Goal: Book appointment/travel/reservation

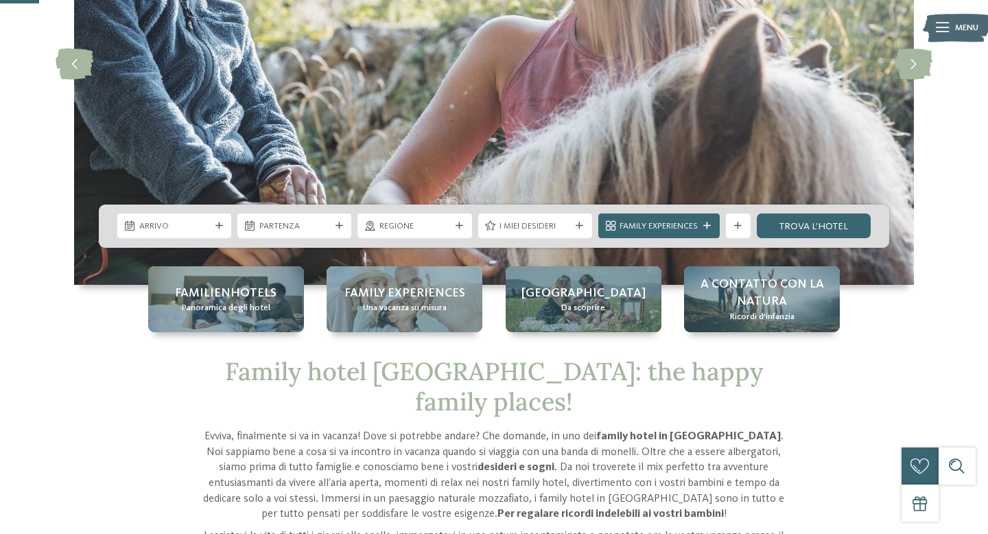
scroll to position [220, 0]
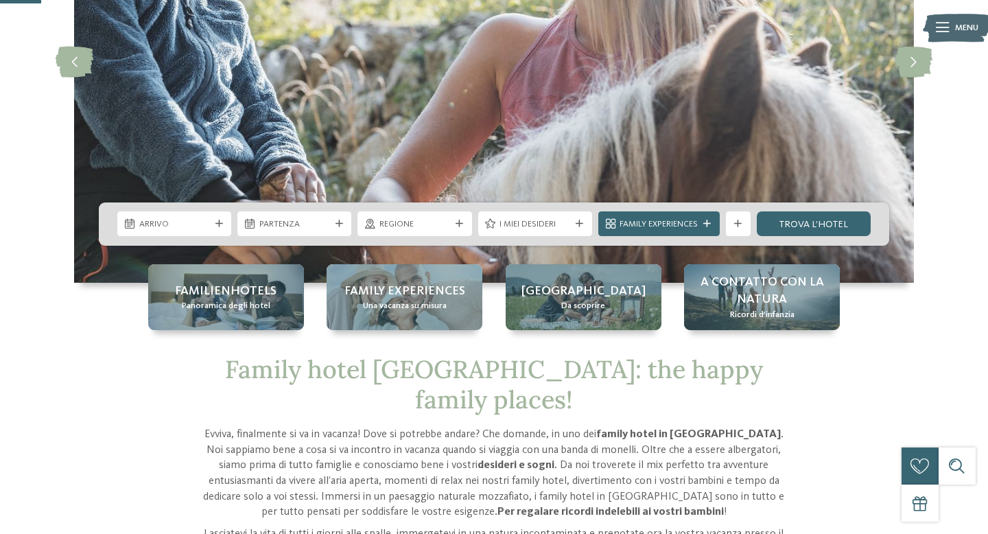
click at [196, 224] on span "Arrivo" at bounding box center [174, 224] width 71 height 12
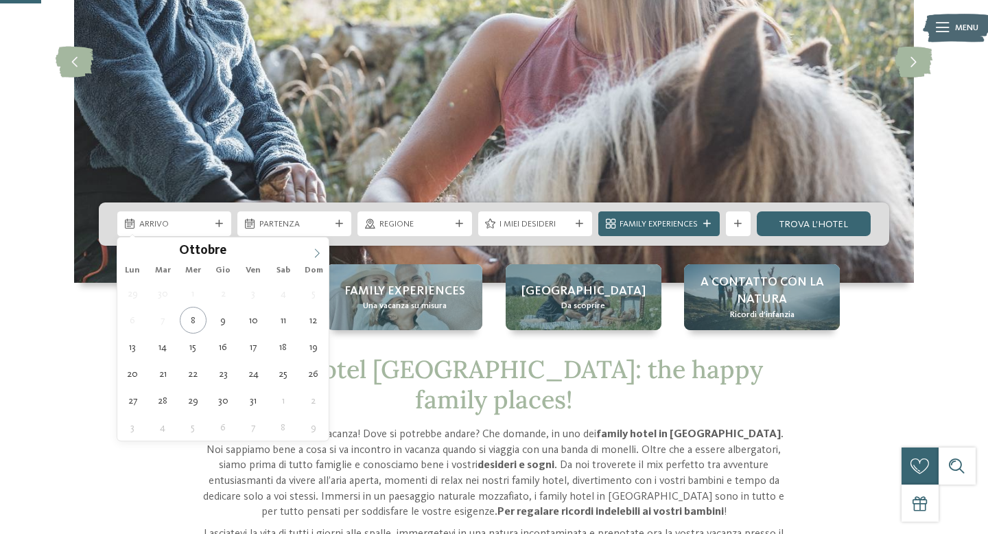
click at [318, 252] on icon at bounding box center [317, 253] width 10 height 10
click at [318, 251] on icon at bounding box center [317, 253] width 10 height 10
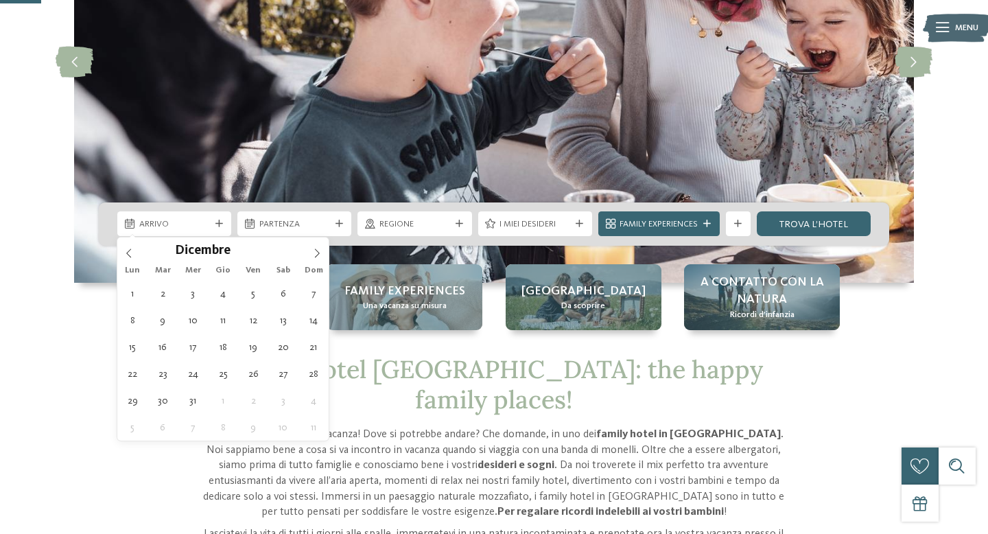
type div "[DATE]"
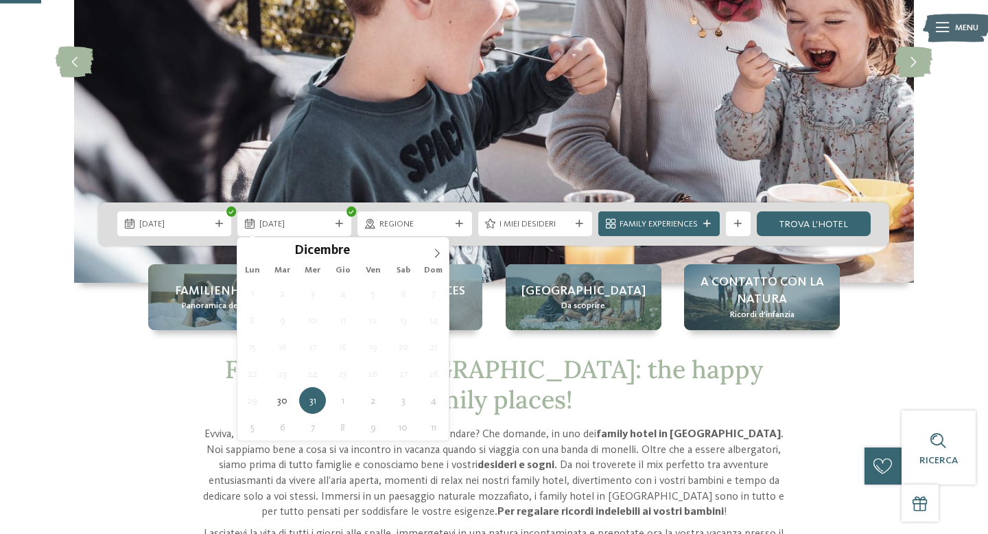
type div "[DATE]"
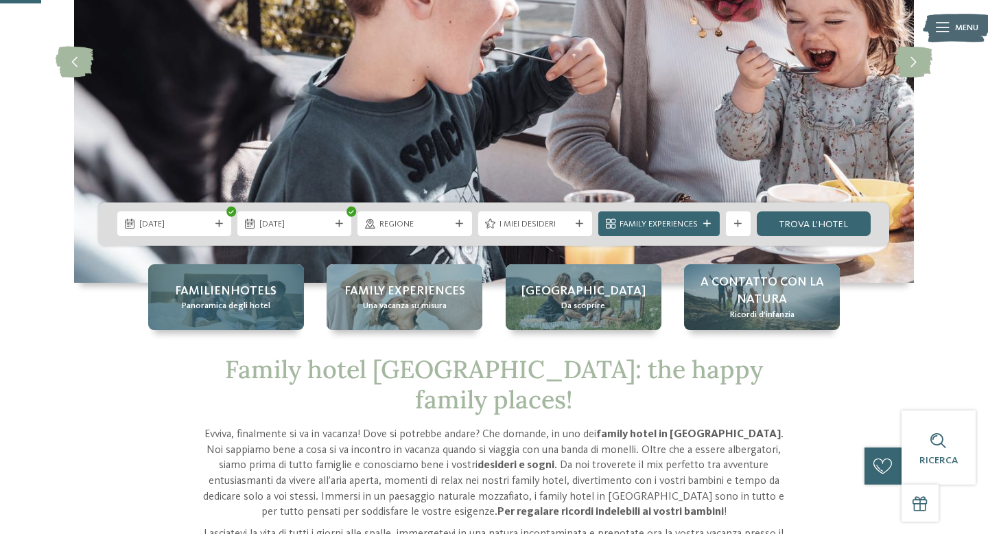
click at [245, 300] on span "Panoramica degli hotel" at bounding box center [226, 306] width 89 height 12
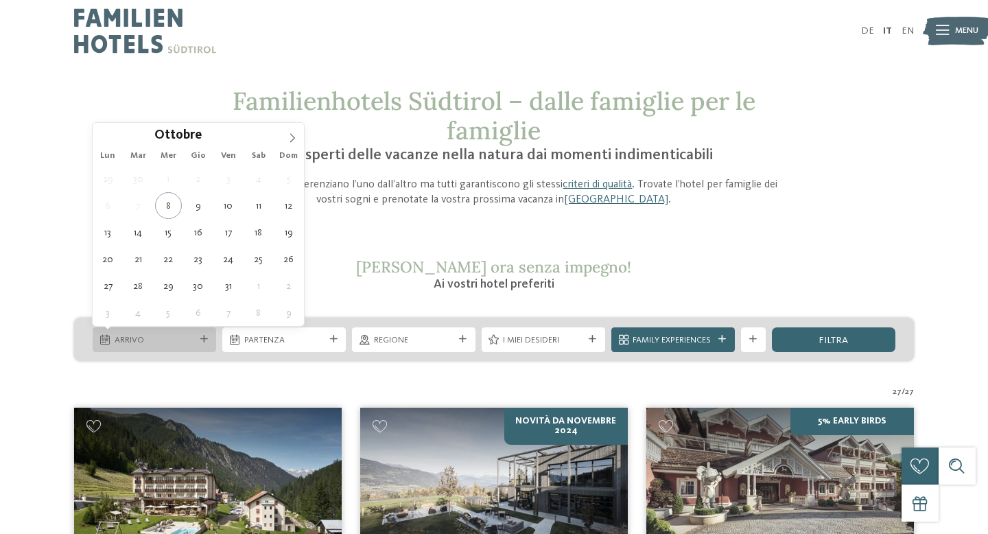
click at [167, 343] on span "Arrivo" at bounding box center [155, 340] width 80 height 12
click at [291, 137] on icon at bounding box center [293, 138] width 10 height 10
type div "30.12.2025"
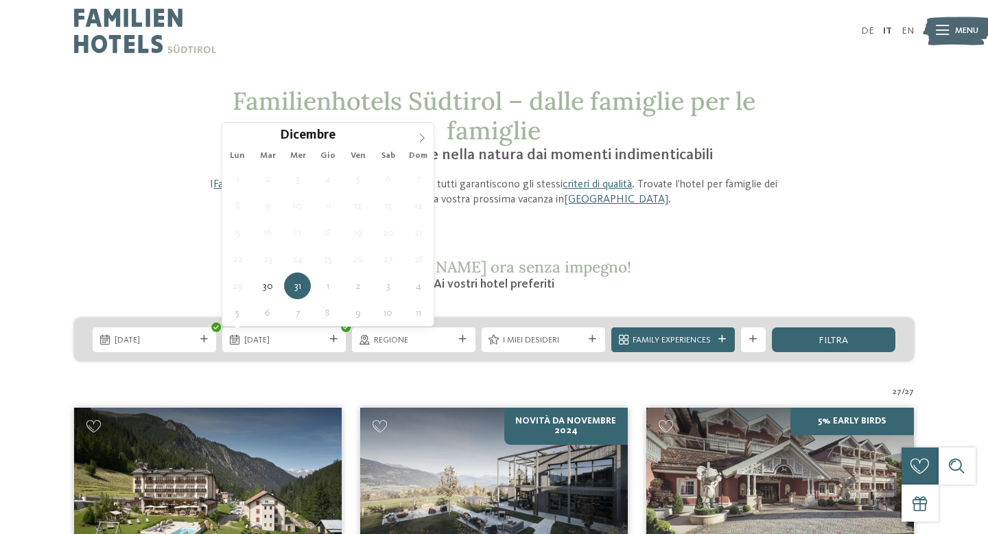
type input "****"
click at [423, 135] on icon at bounding box center [422, 138] width 10 height 10
type div "02.01.2026"
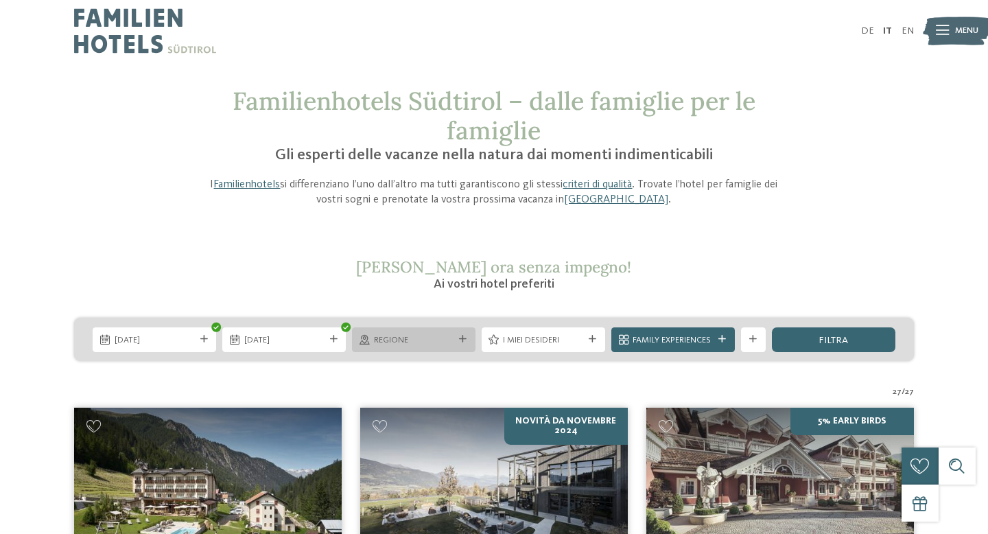
click at [429, 339] on span "Regione" at bounding box center [414, 340] width 80 height 12
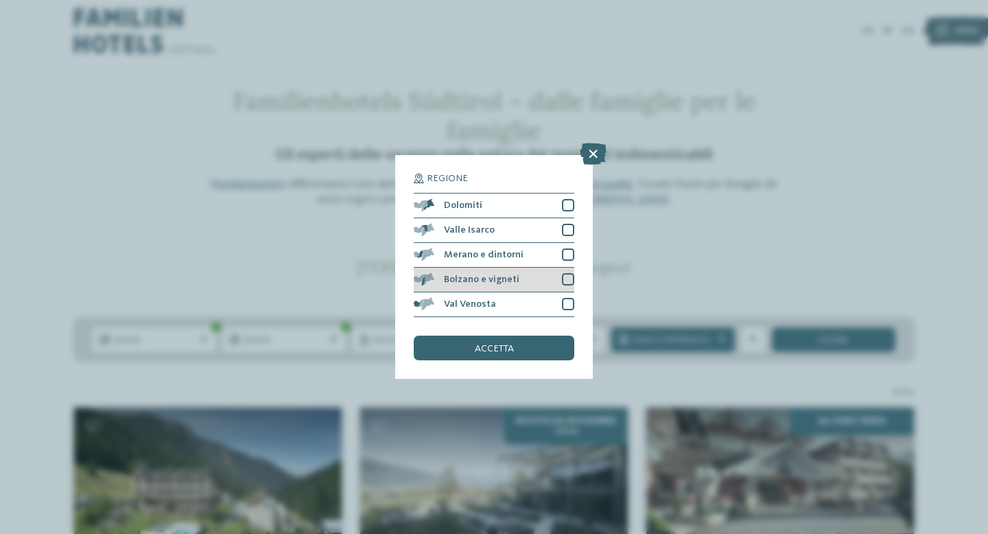
click at [566, 276] on div at bounding box center [568, 279] width 12 height 12
click at [568, 306] on div at bounding box center [568, 304] width 12 height 12
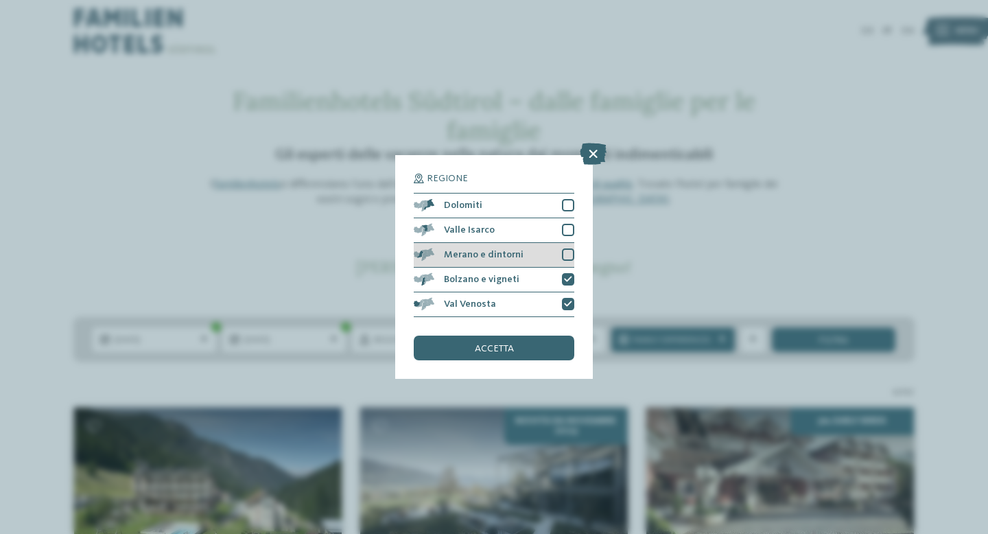
click at [570, 255] on div at bounding box center [568, 254] width 12 height 12
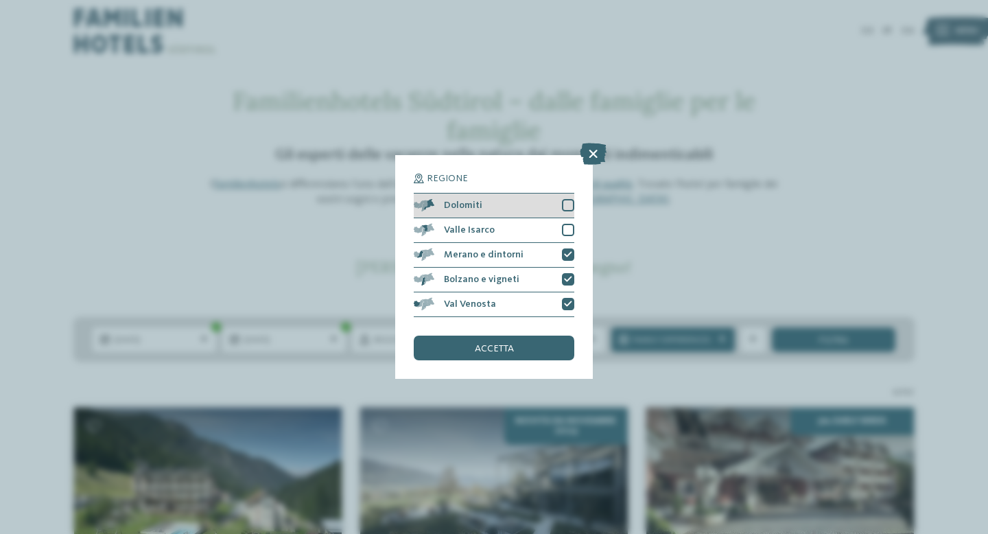
click at [571, 198] on div "Dolomiti" at bounding box center [494, 206] width 161 height 25
click at [486, 349] on span "accetta" at bounding box center [494, 349] width 39 height 10
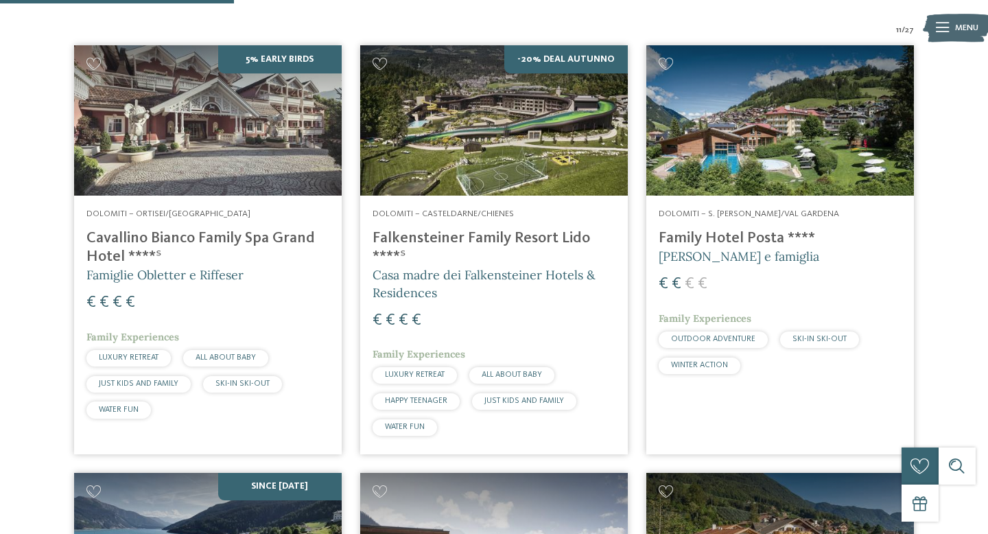
scroll to position [419, 0]
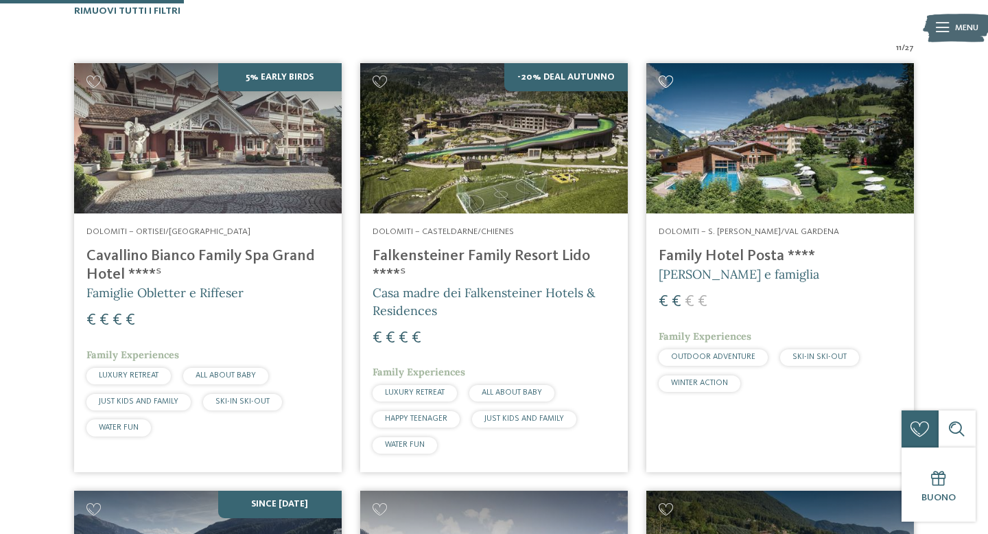
click at [669, 80] on icon at bounding box center [666, 82] width 15 height 12
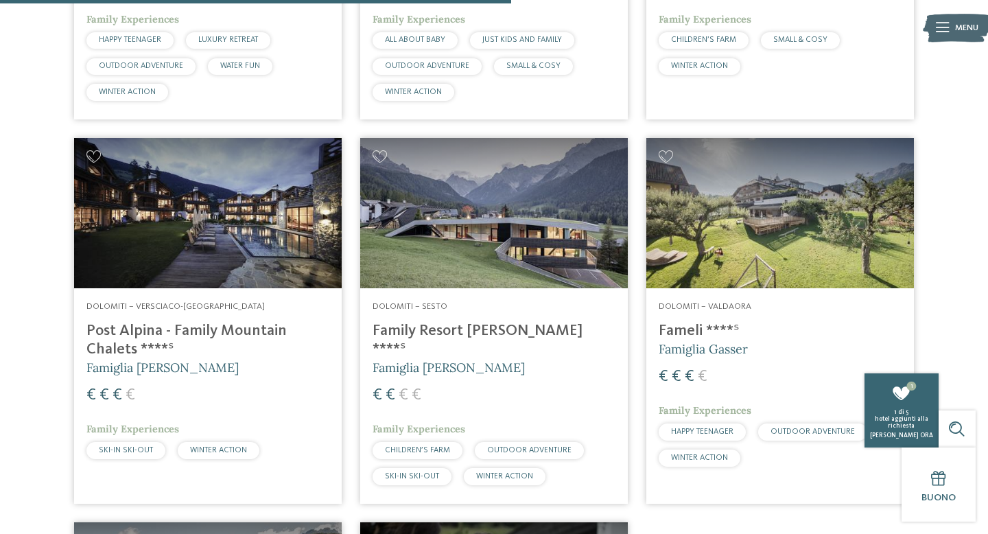
scroll to position [1166, 0]
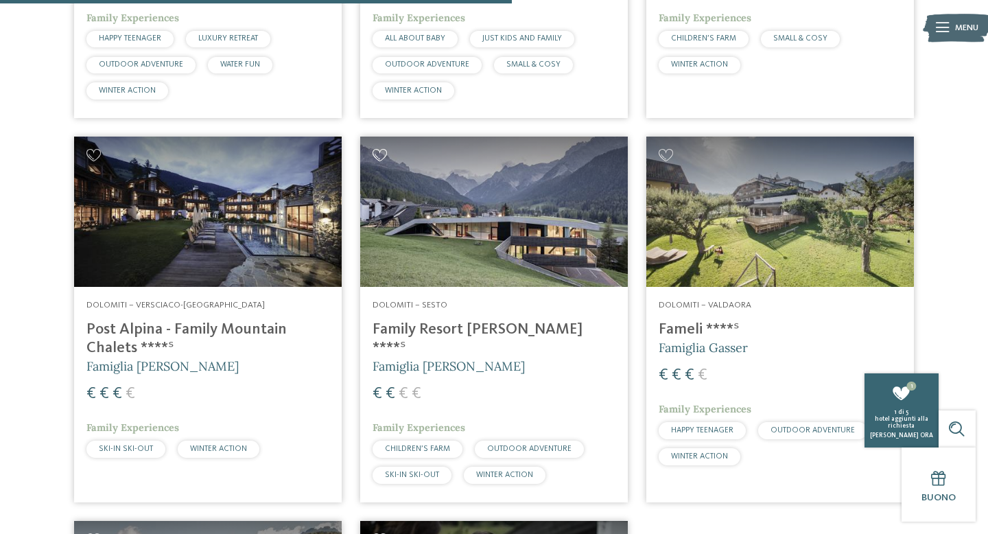
click at [382, 153] on icon at bounding box center [380, 155] width 15 height 12
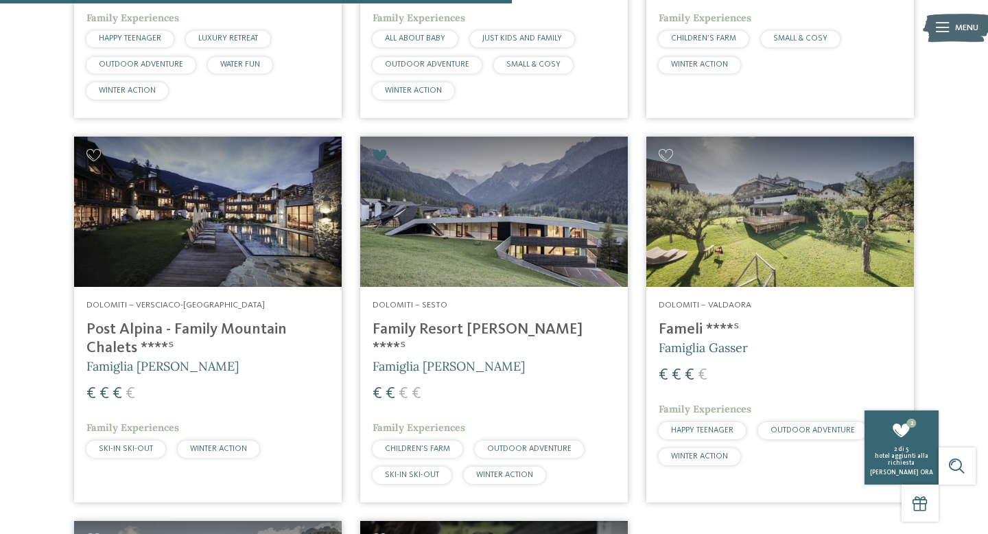
click at [102, 156] on img at bounding box center [208, 212] width 268 height 150
click at [94, 152] on icon at bounding box center [93, 155] width 15 height 12
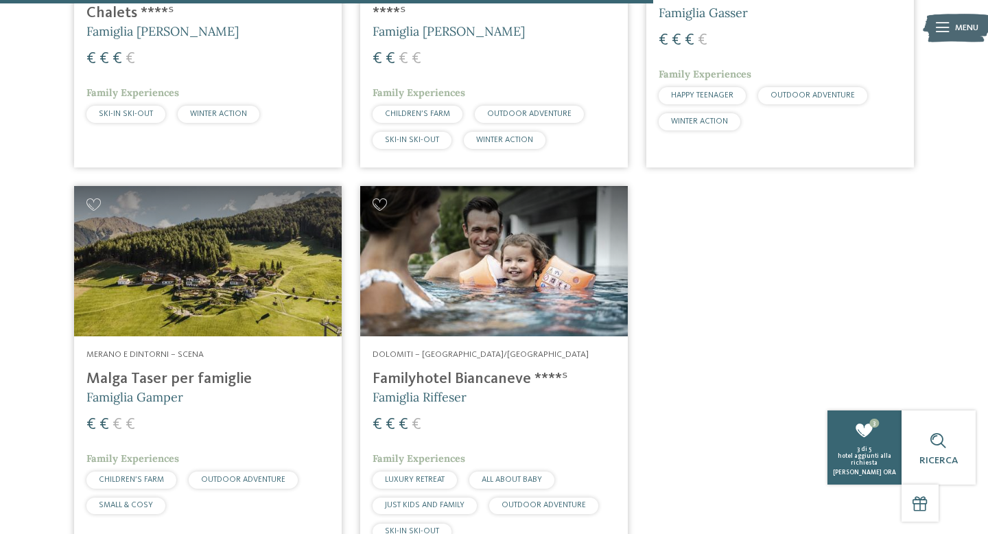
scroll to position [1507, 0]
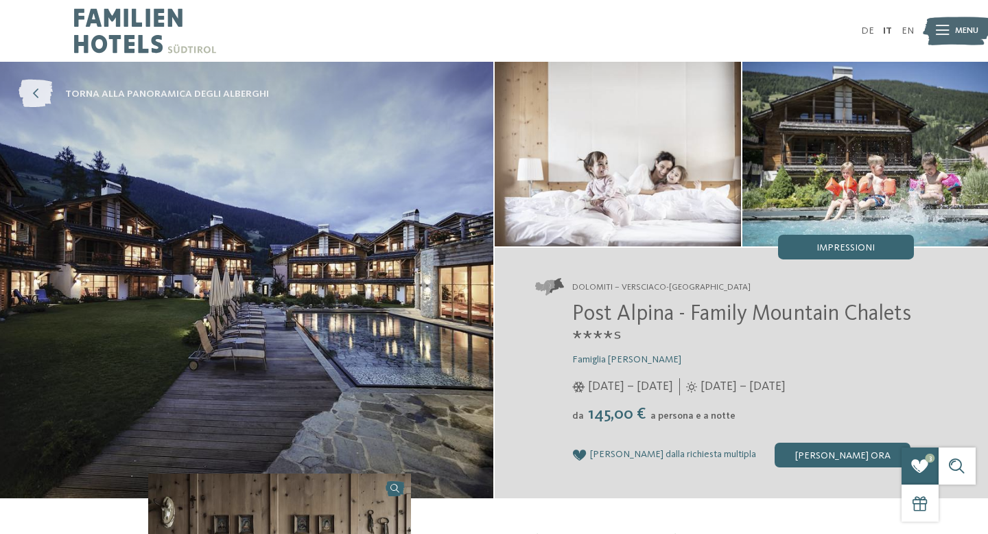
click at [31, 91] on icon at bounding box center [36, 94] width 34 height 28
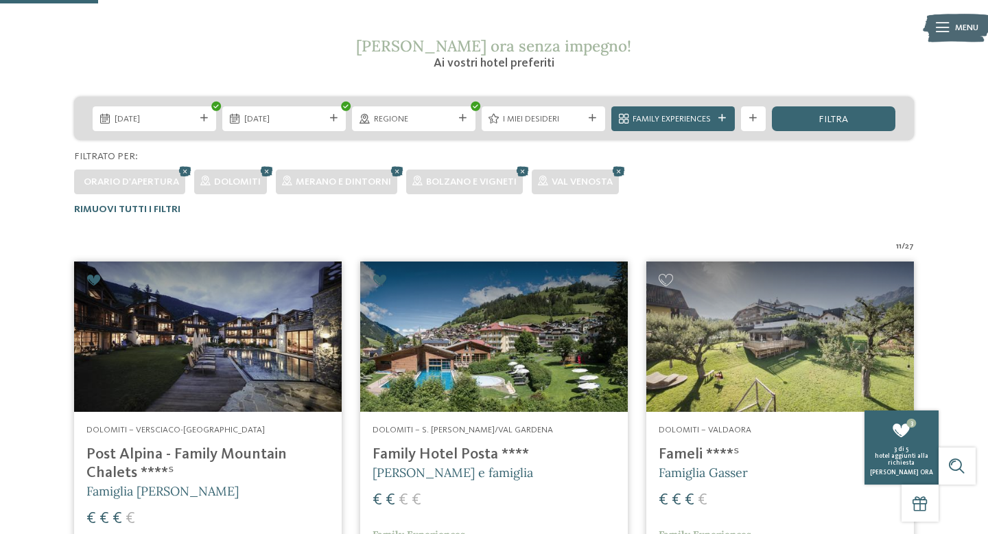
scroll to position [226, 0]
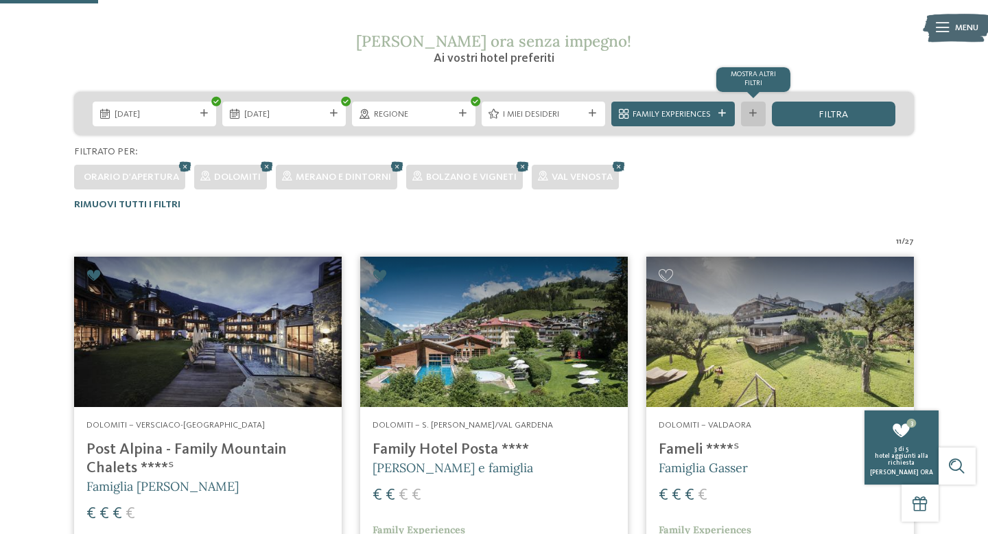
click at [755, 115] on icon at bounding box center [754, 114] width 8 height 8
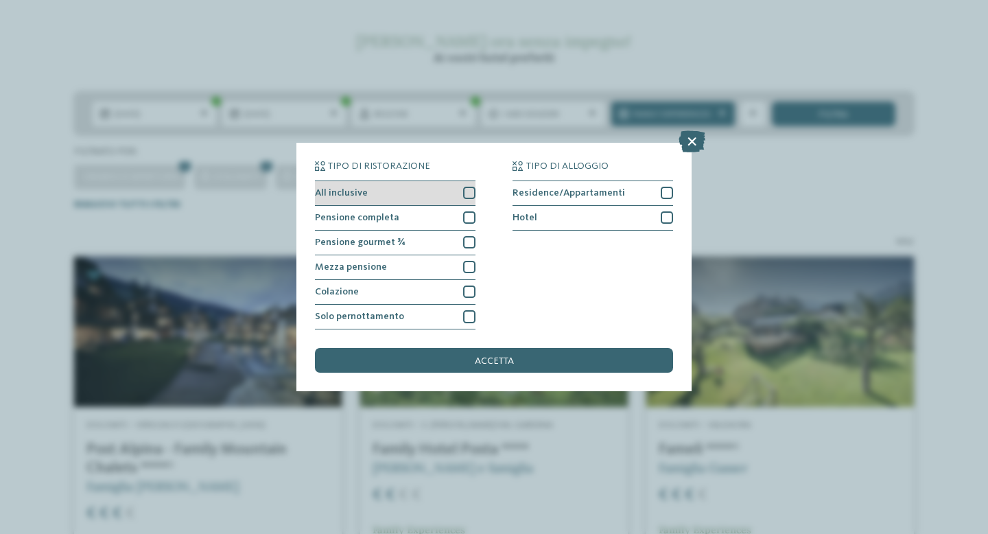
click at [472, 189] on div at bounding box center [469, 193] width 12 height 12
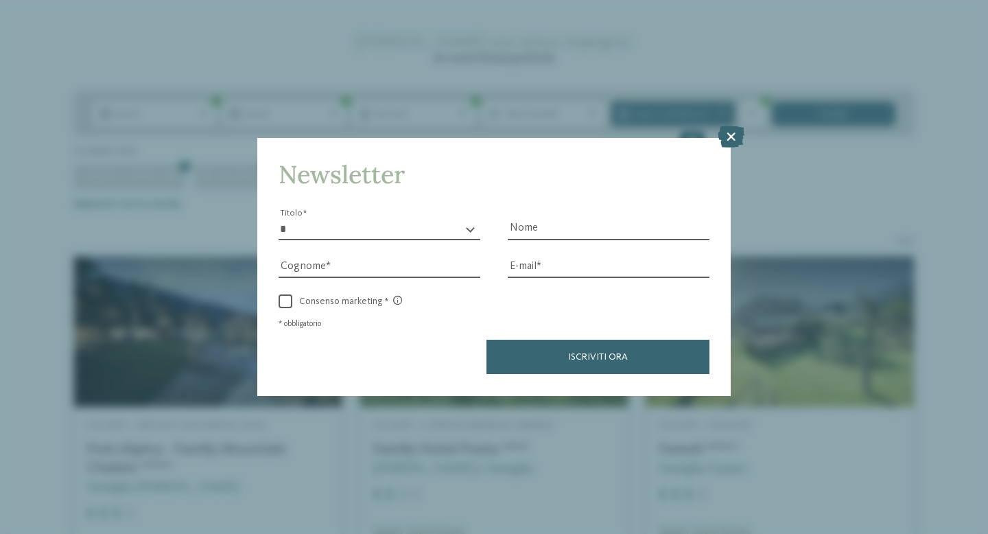
click at [471, 213] on div "* ****** ******* ******** ****** Titolo" at bounding box center [380, 221] width 202 height 38
click at [732, 132] on icon at bounding box center [731, 137] width 27 height 22
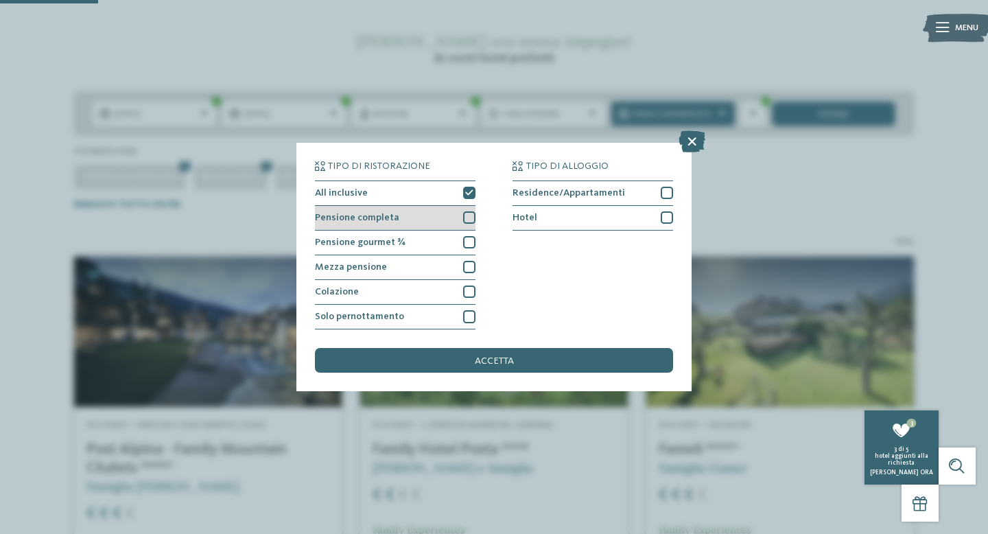
click at [469, 220] on div at bounding box center [469, 217] width 12 height 12
click at [470, 240] on div at bounding box center [469, 242] width 12 height 12
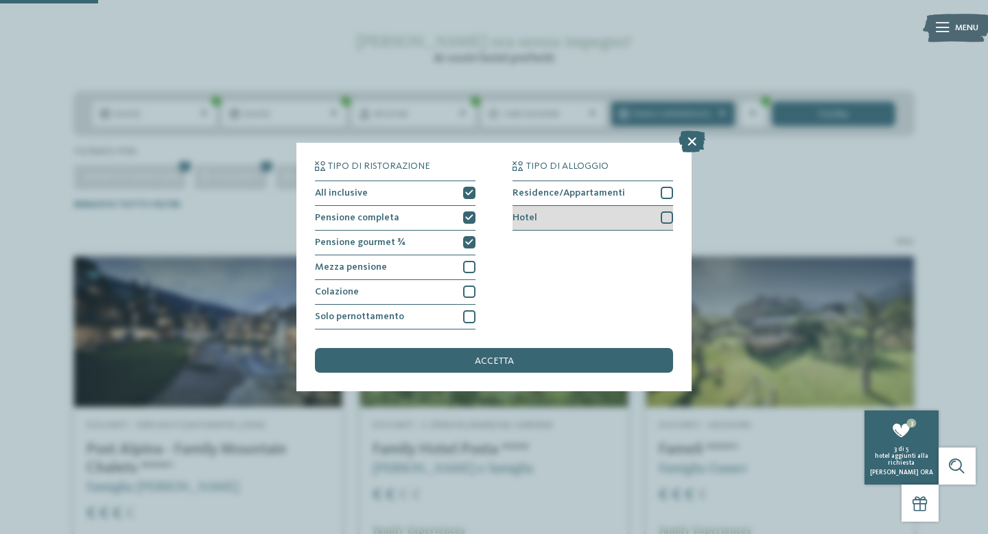
click at [672, 218] on div at bounding box center [667, 217] width 12 height 12
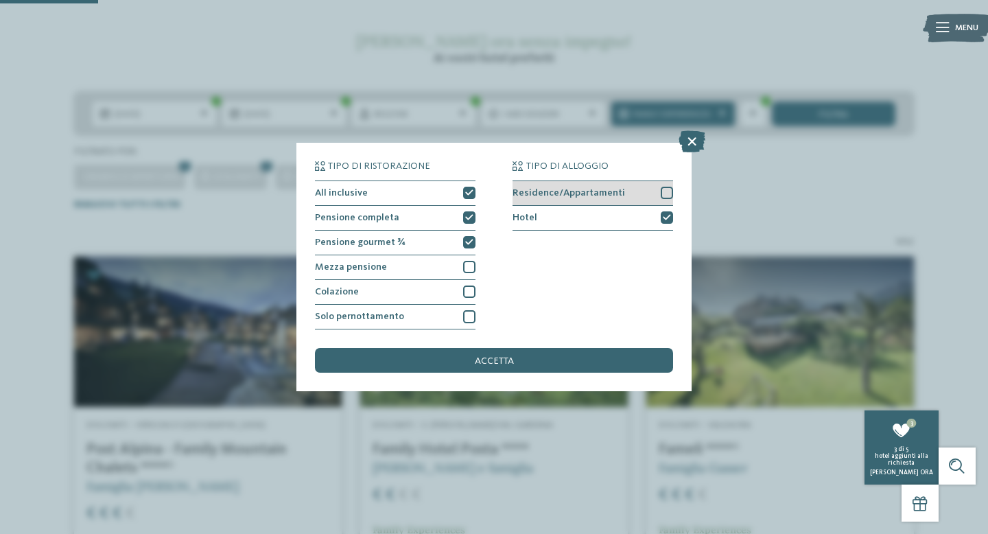
click at [671, 192] on div at bounding box center [667, 193] width 12 height 12
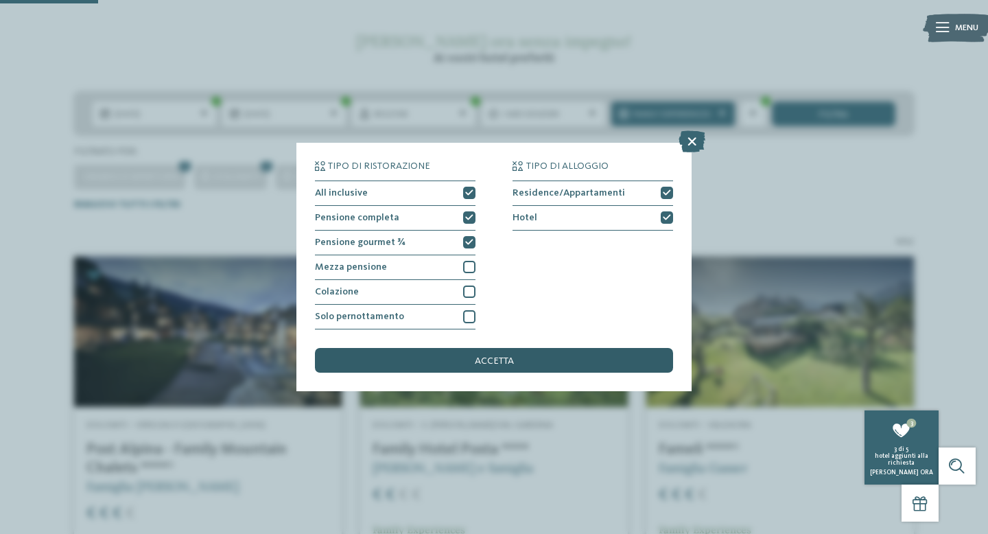
click at [588, 352] on div "accetta" at bounding box center [494, 360] width 358 height 25
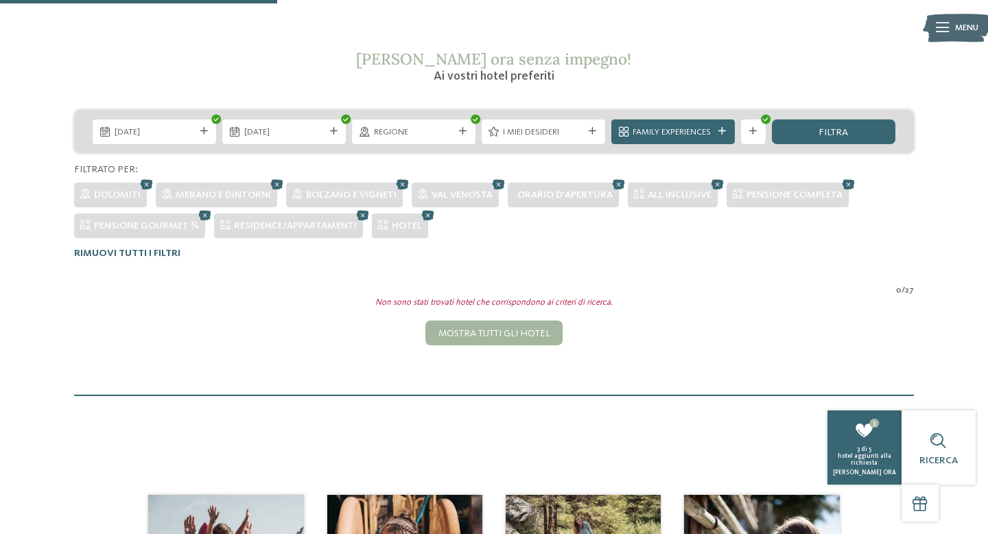
scroll to position [205, 0]
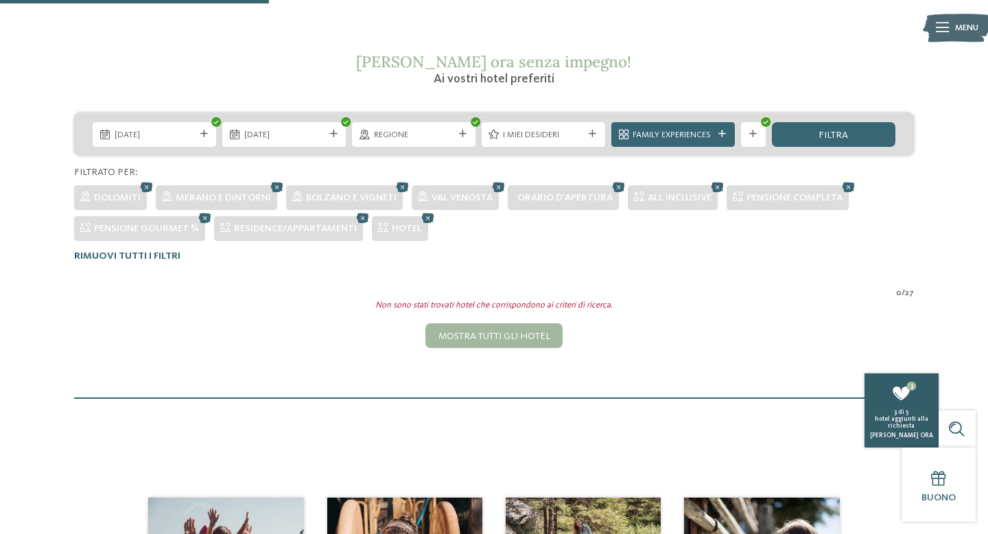
click at [912, 417] on span "hotel aggiunti alla richiesta" at bounding box center [902, 422] width 54 height 13
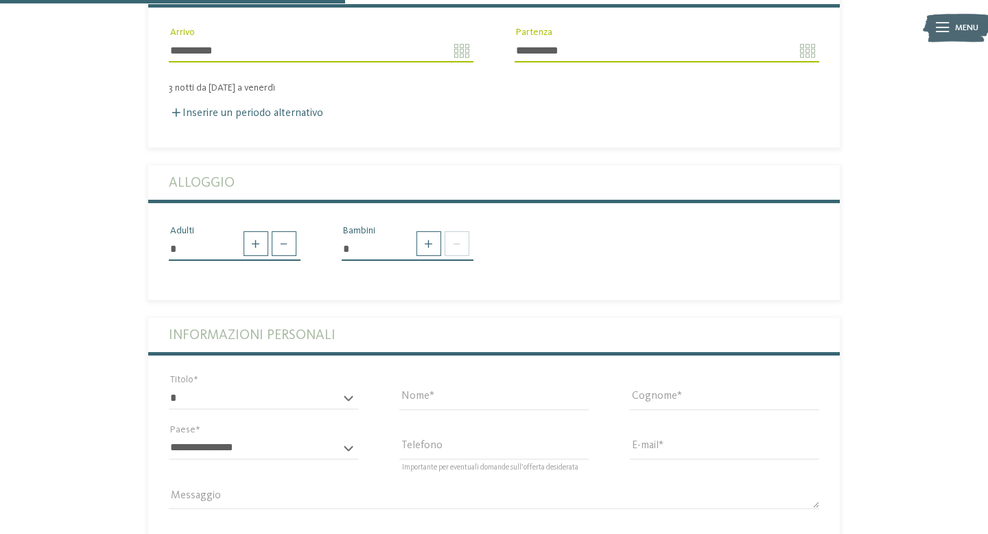
scroll to position [432, 0]
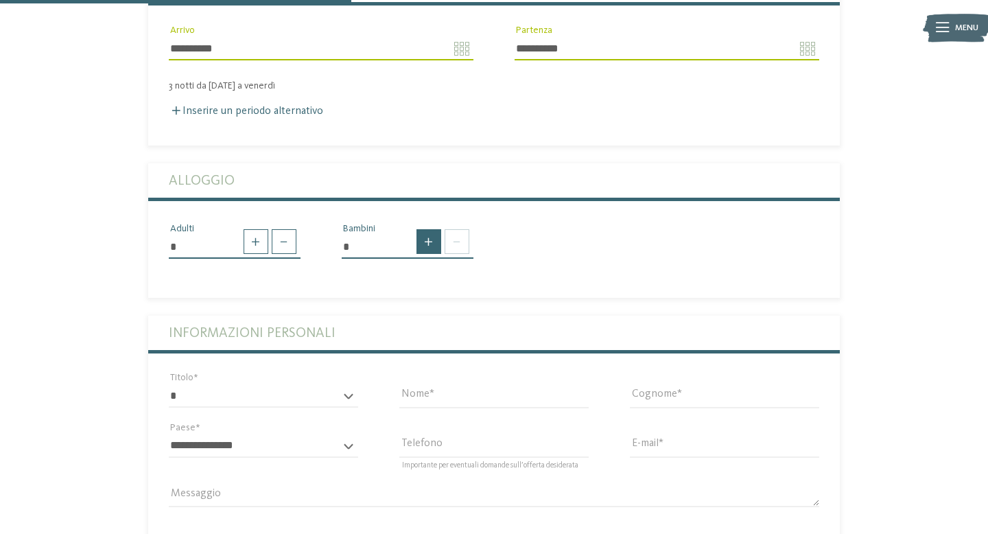
click at [428, 229] on span at bounding box center [429, 241] width 25 height 25
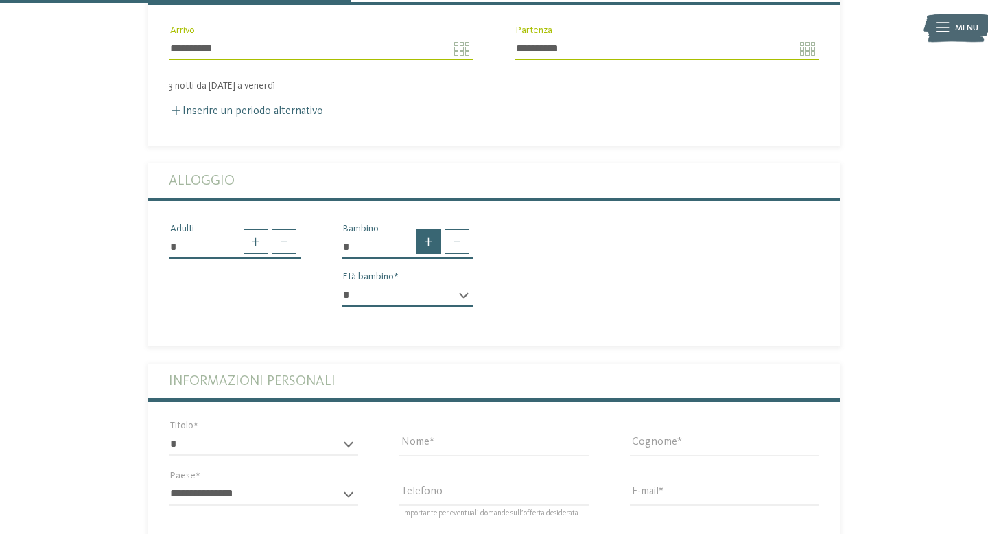
click at [429, 229] on span at bounding box center [429, 241] width 25 height 25
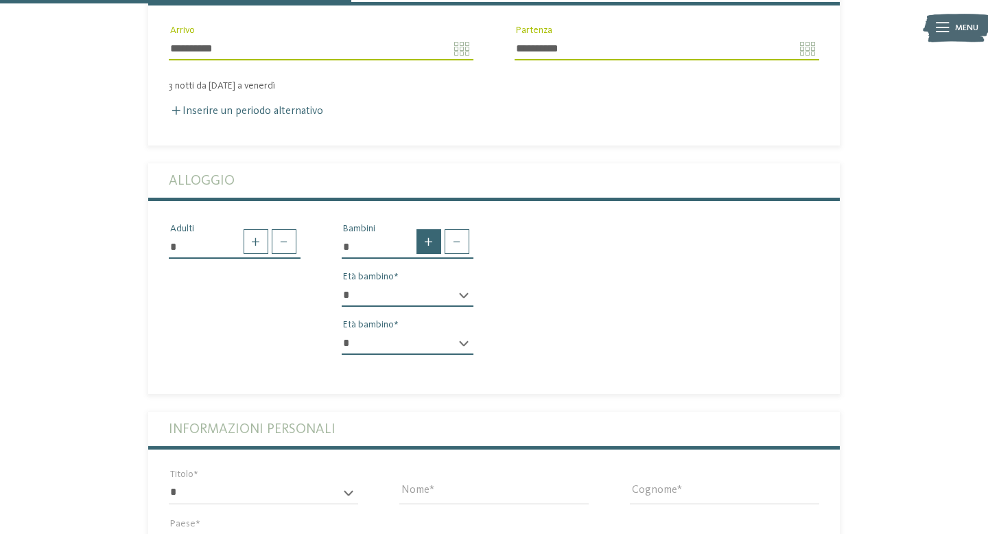
click at [434, 229] on span at bounding box center [429, 241] width 25 height 25
type input "*"
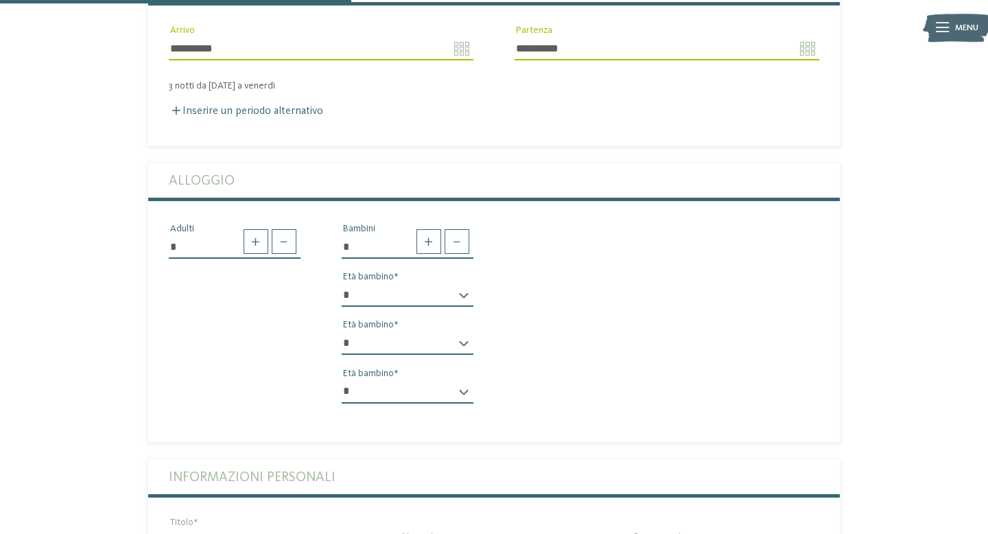
click at [463, 283] on select "* * * * * * * * * * * ** ** ** ** ** ** ** **" at bounding box center [408, 294] width 132 height 23
select select "**"
click at [454, 332] on select "* * * * * * * * * * * ** ** ** ** ** ** ** **" at bounding box center [408, 343] width 132 height 23
select select "*"
click at [456, 380] on select "* * * * * * * * * * * ** ** ** ** ** ** ** **" at bounding box center [408, 391] width 132 height 23
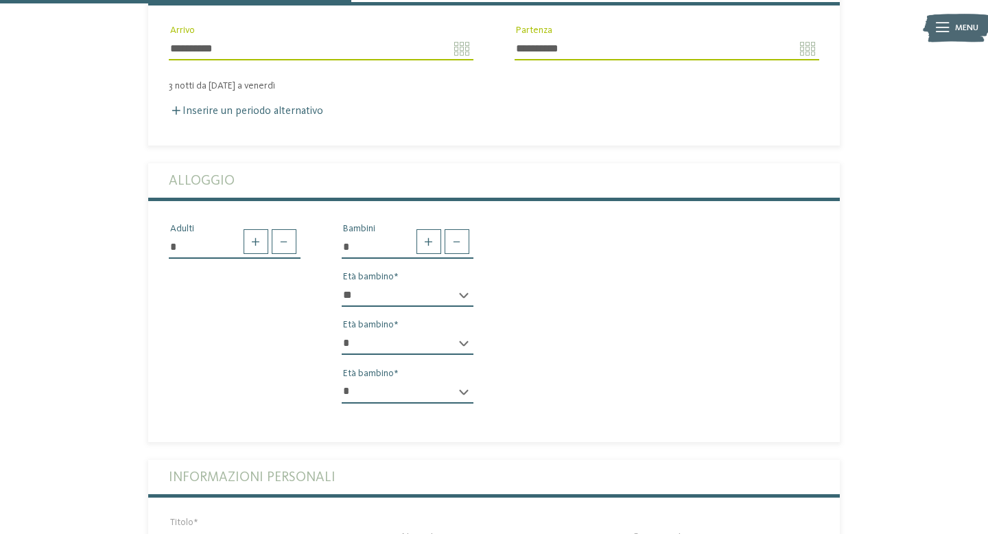
select select "*"
click at [286, 229] on span at bounding box center [284, 241] width 25 height 25
click at [254, 229] on span at bounding box center [256, 241] width 25 height 25
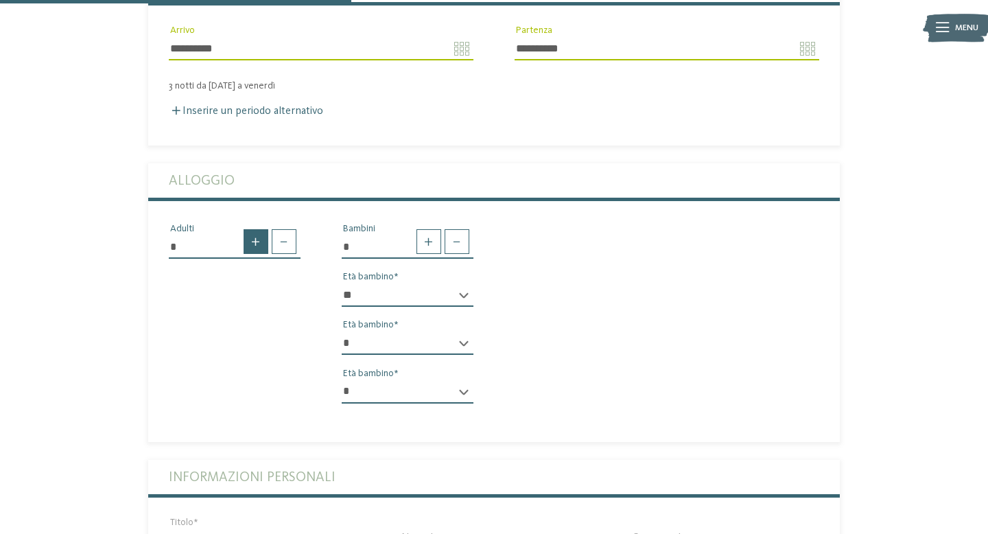
type input "*"
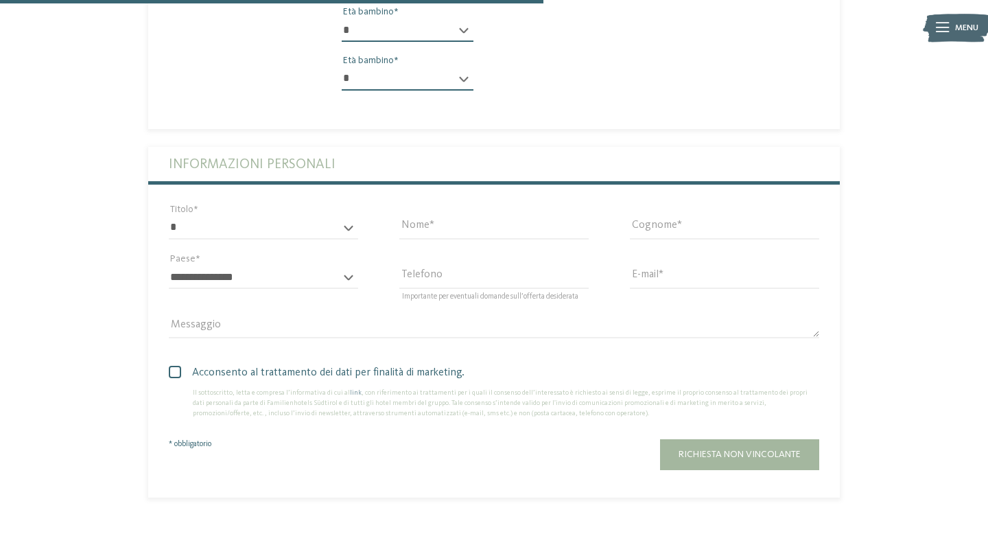
scroll to position [747, 0]
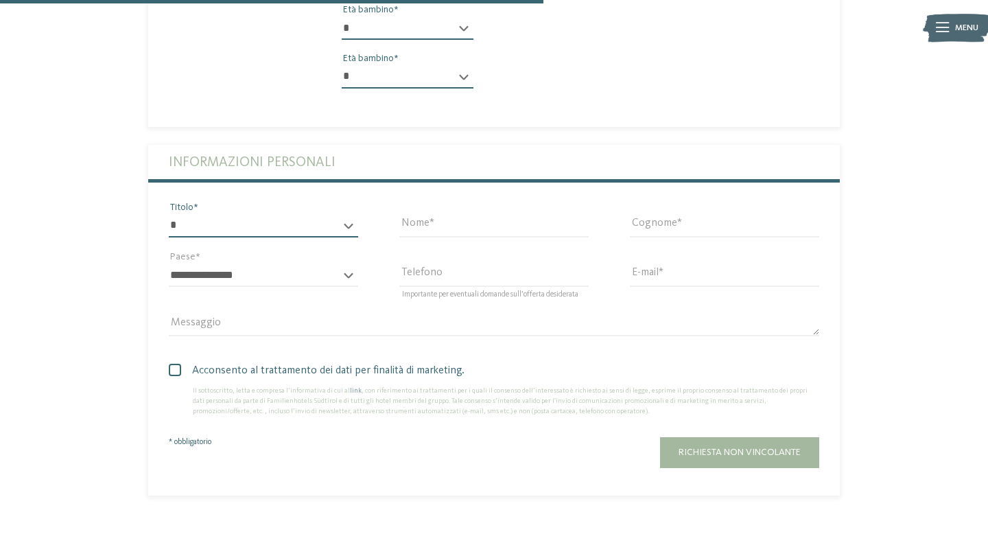
click at [269, 214] on select "* ****** ******* ******** ******" at bounding box center [263, 225] width 189 height 23
select select "*"
click at [428, 214] on input "Nome" at bounding box center [493, 225] width 189 height 23
type input "*****"
type input "**********"
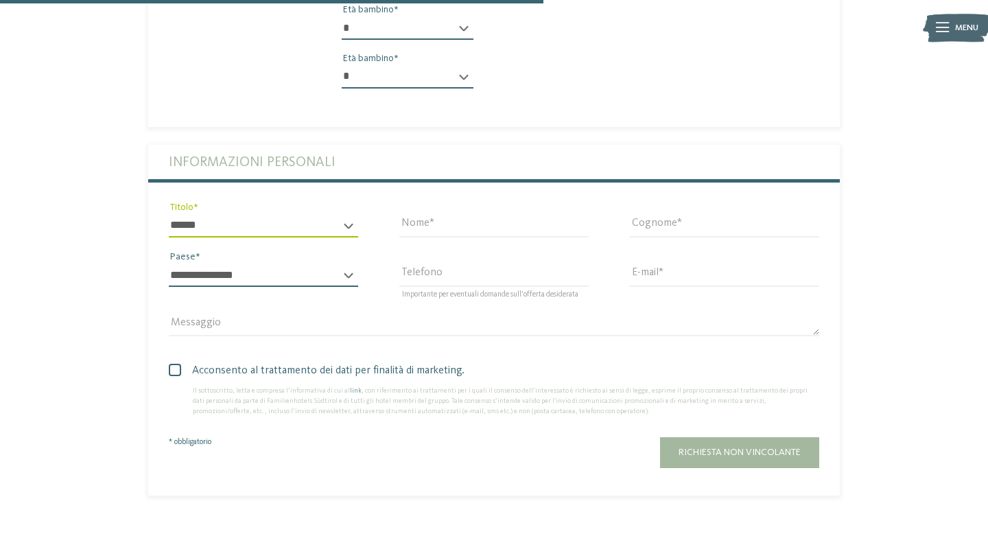
select select "**"
type input "**********"
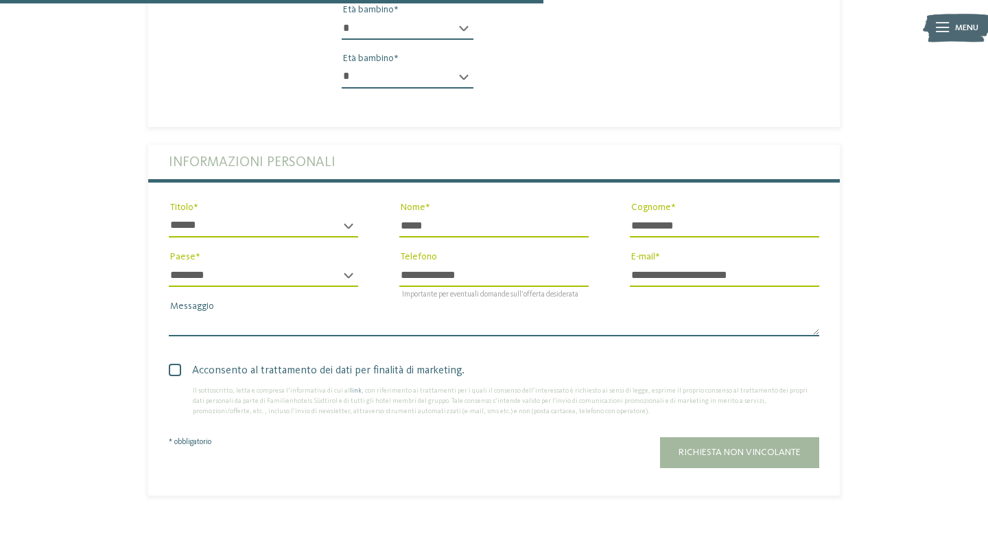
click at [289, 313] on textarea "Messaggio" at bounding box center [494, 324] width 651 height 23
type textarea "**********"
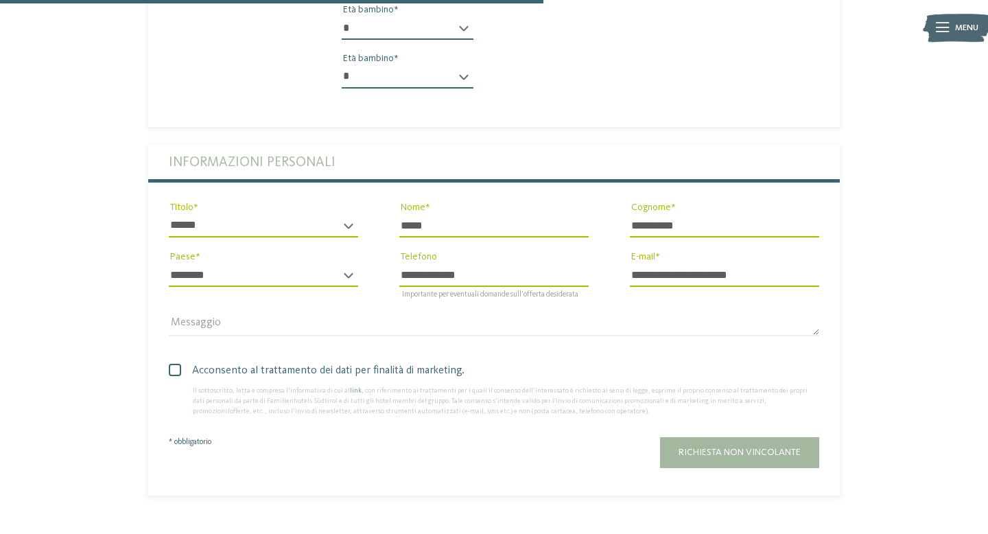
click at [178, 364] on span at bounding box center [175, 370] width 12 height 12
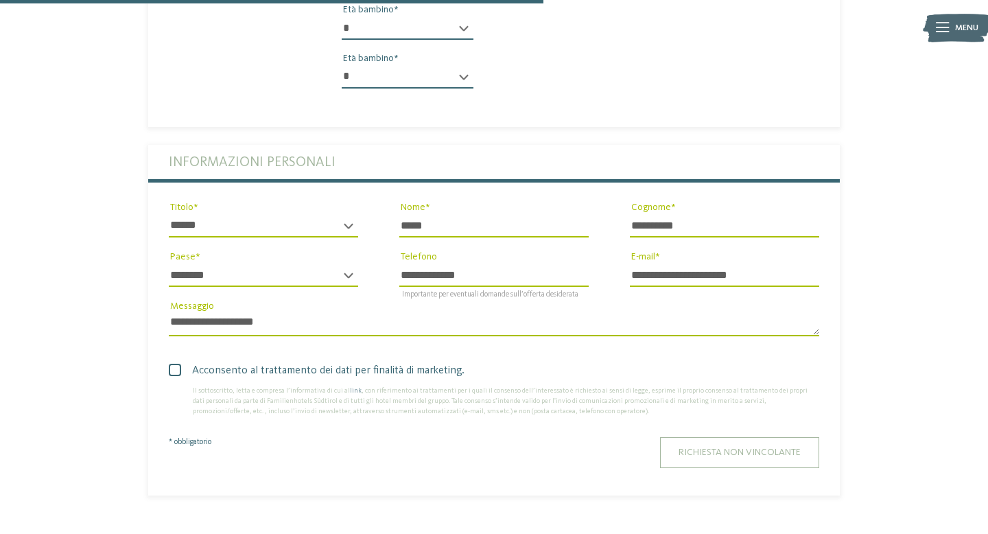
click at [752, 448] on span "Richiesta non vincolante" at bounding box center [740, 453] width 122 height 10
